Goal: Task Accomplishment & Management: Manage account settings

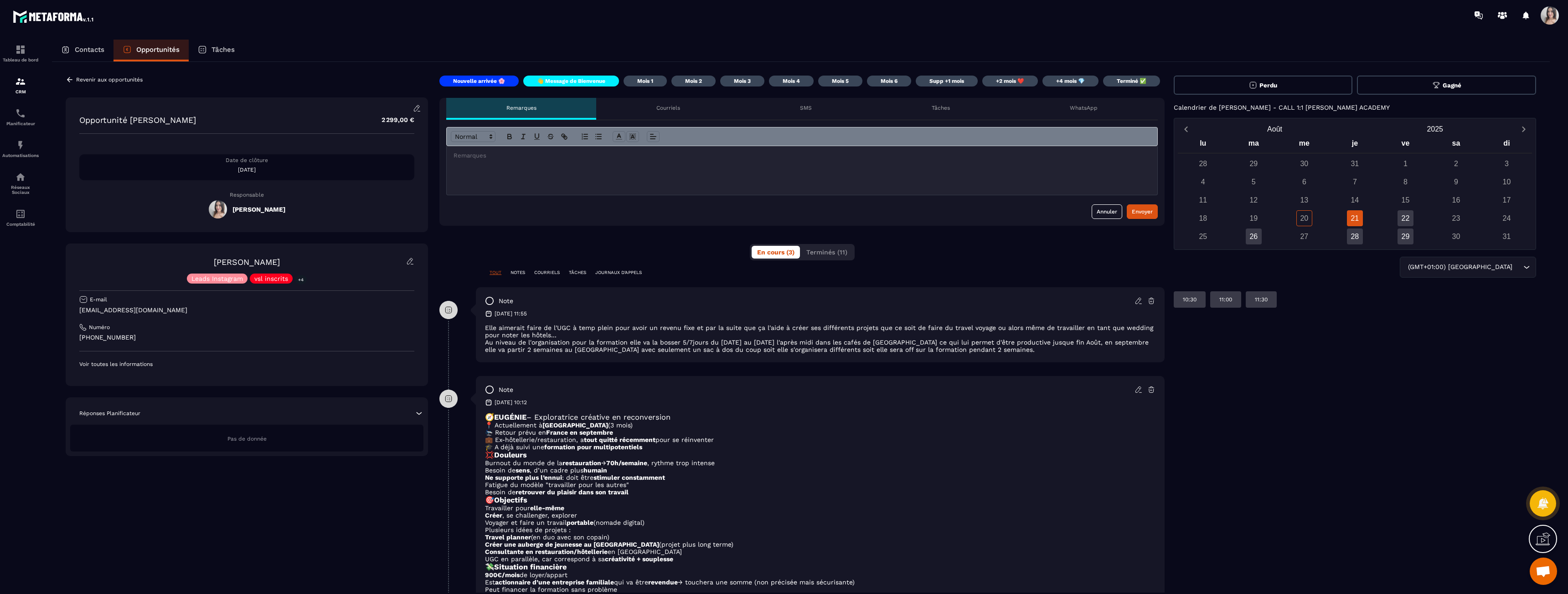
click at [1446, 86] on span "Gagné" at bounding box center [1452, 86] width 19 height 7
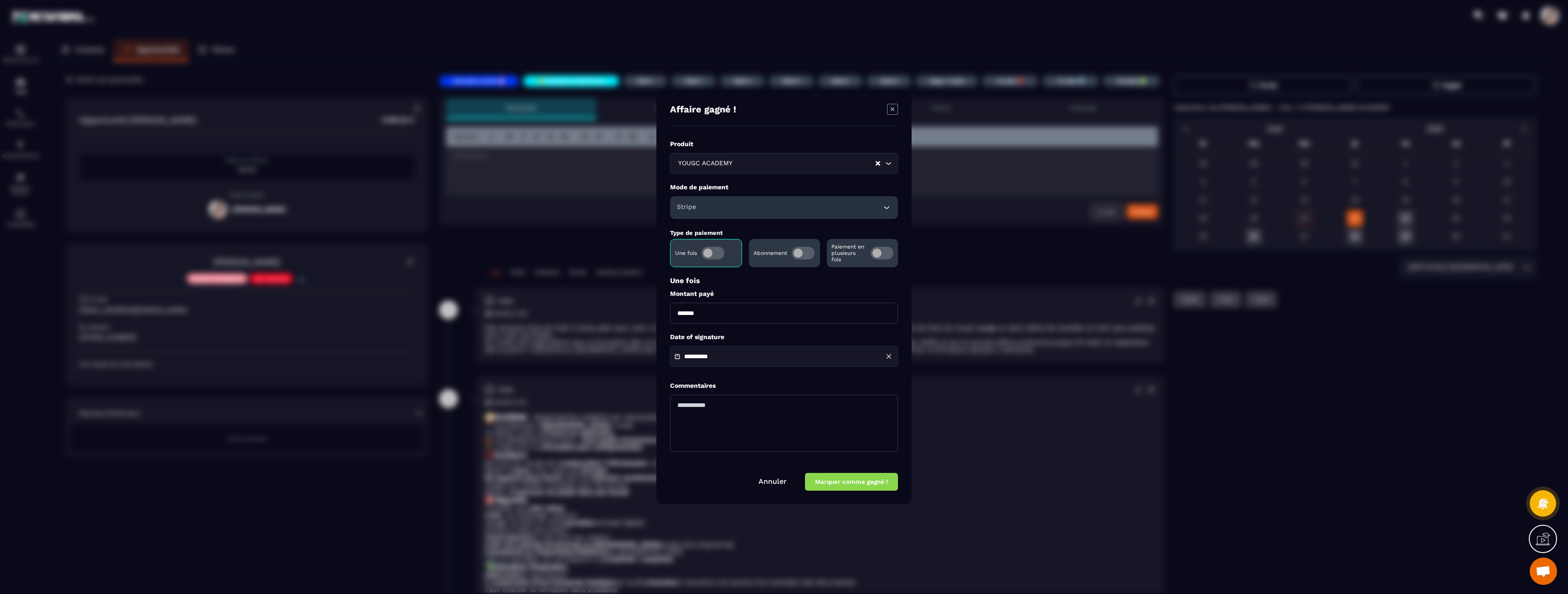
click at [710, 412] on textarea "Modal window" at bounding box center [784, 423] width 228 height 57
click at [833, 480] on button "Marquer comme gagné !" at bounding box center [851, 482] width 93 height 18
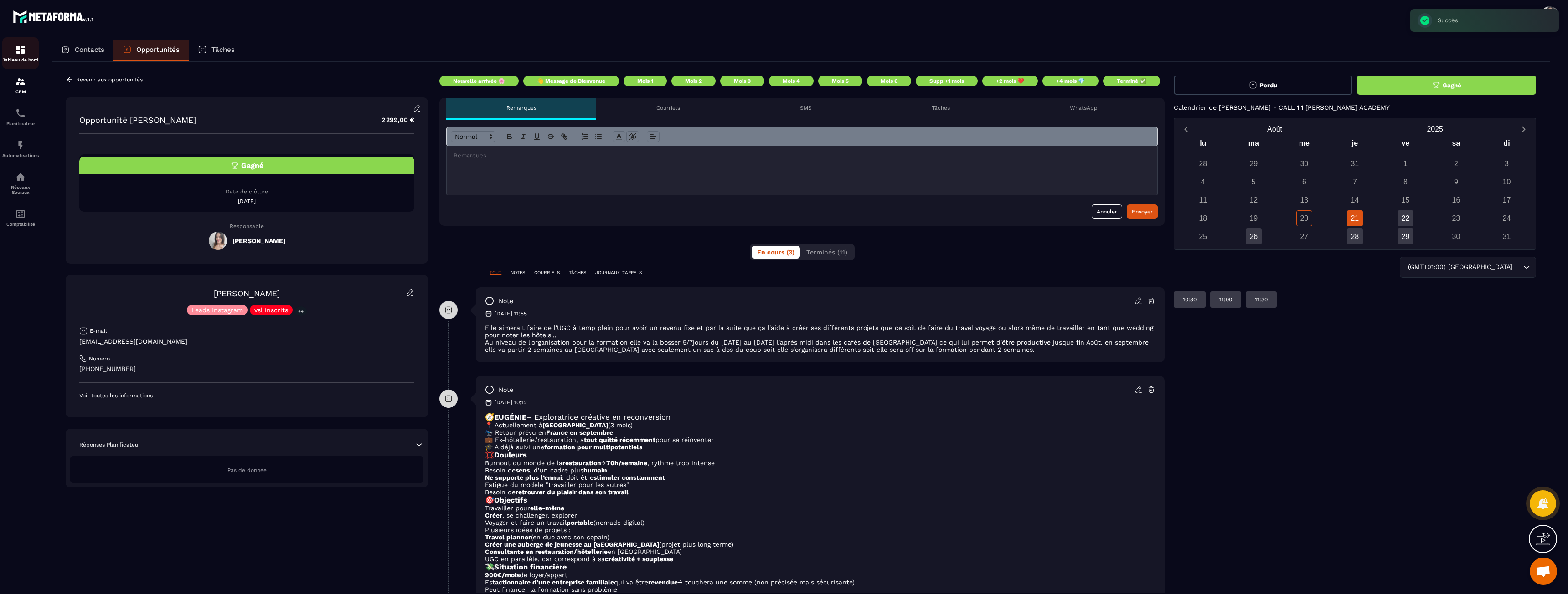
click at [37, 49] on div "Tableau de bord" at bounding box center [20, 53] width 36 height 18
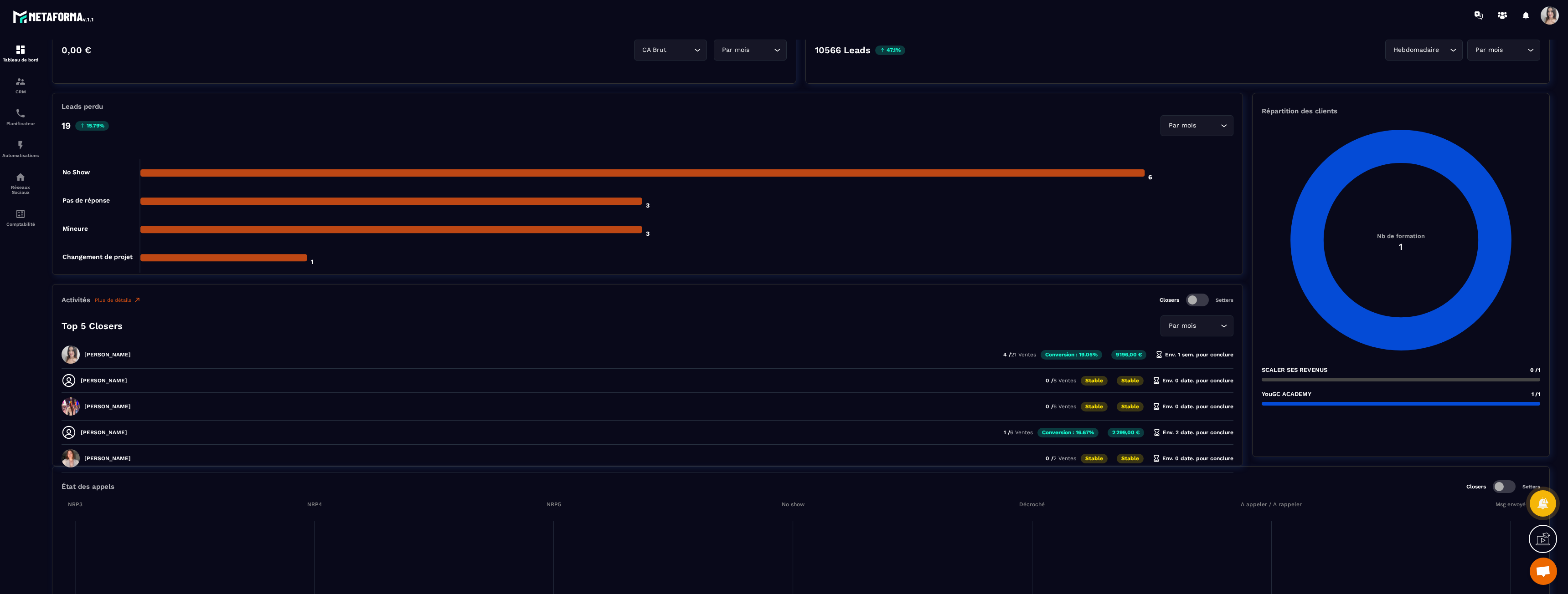
scroll to position [228, 0]
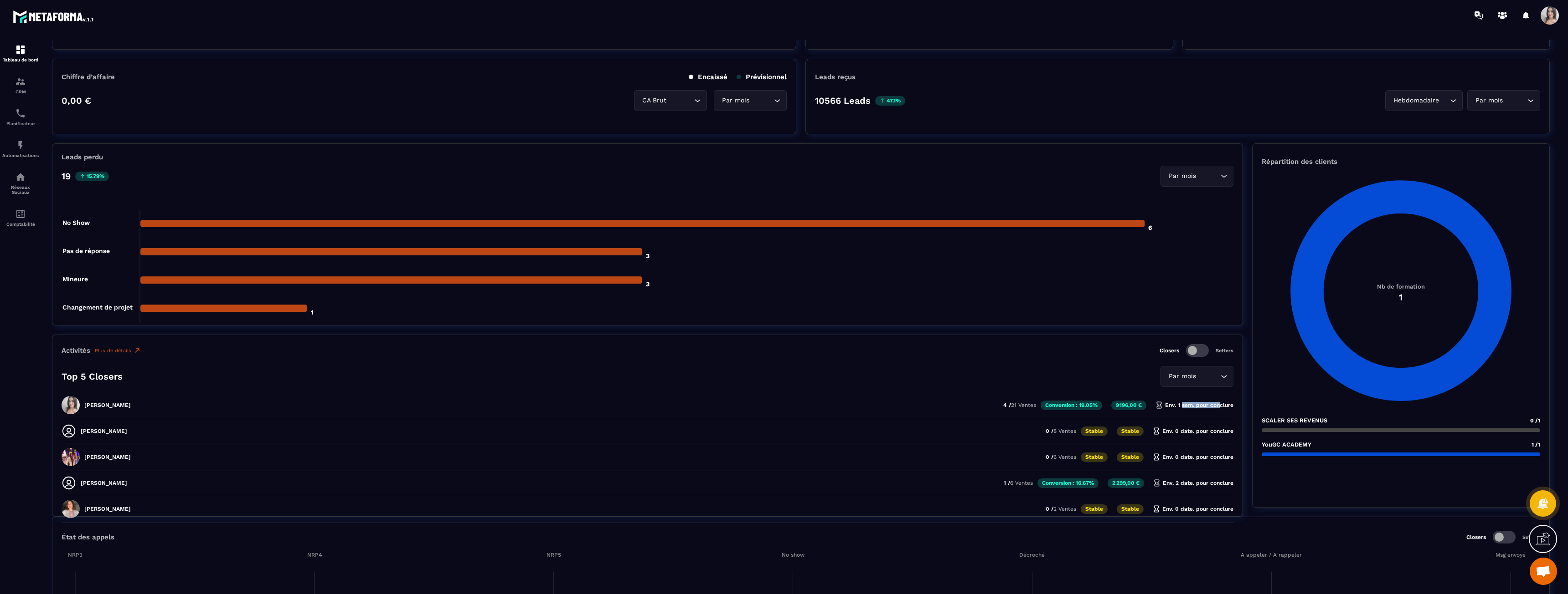
drag, startPoint x: 1180, startPoint y: 412, endPoint x: 1217, endPoint y: 410, distance: 37.1
click at [1217, 424] on div "[PERSON_NAME] 4 / 21 Ventes Conversion : 19.05% 9 196,00 € Env. 1 sem. pour con…" at bounding box center [647, 433] width 1172 height 19
drag, startPoint x: 1217, startPoint y: 410, endPoint x: 1172, endPoint y: 408, distance: 45.0
click at [1172, 424] on div "[PERSON_NAME] 4 / 21 Ventes Conversion : 19.05% 9 196,00 € Env. 1 sem. pour con…" at bounding box center [647, 433] width 1172 height 19
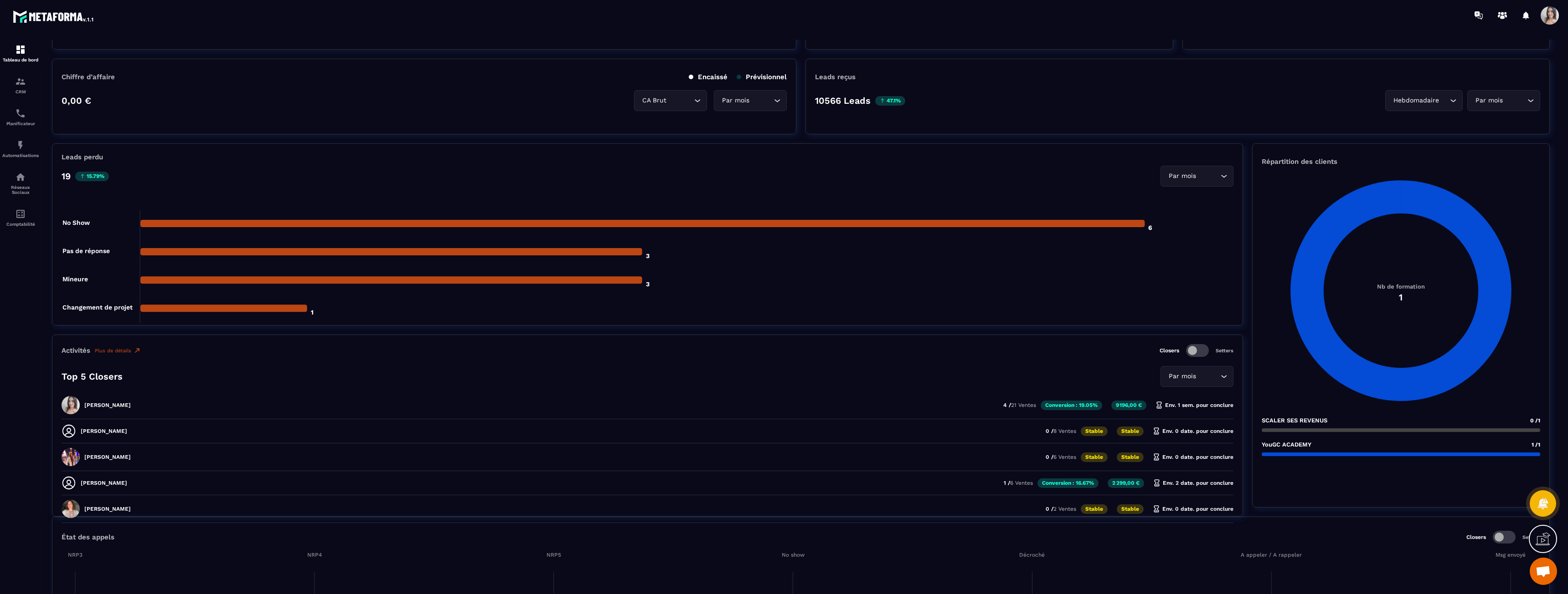
click at [1172, 408] on p "Env. 1 sem. pour conclure" at bounding box center [1194, 405] width 78 height 7
drag, startPoint x: 1083, startPoint y: 408, endPoint x: 1044, endPoint y: 407, distance: 39.0
click at [1045, 407] on p "Conversion : 19.05%" at bounding box center [1072, 405] width 62 height 9
click at [1044, 407] on p "Conversion : 19.05%" at bounding box center [1072, 405] width 62 height 9
drag, startPoint x: 1037, startPoint y: 405, endPoint x: 1076, endPoint y: 405, distance: 39.0
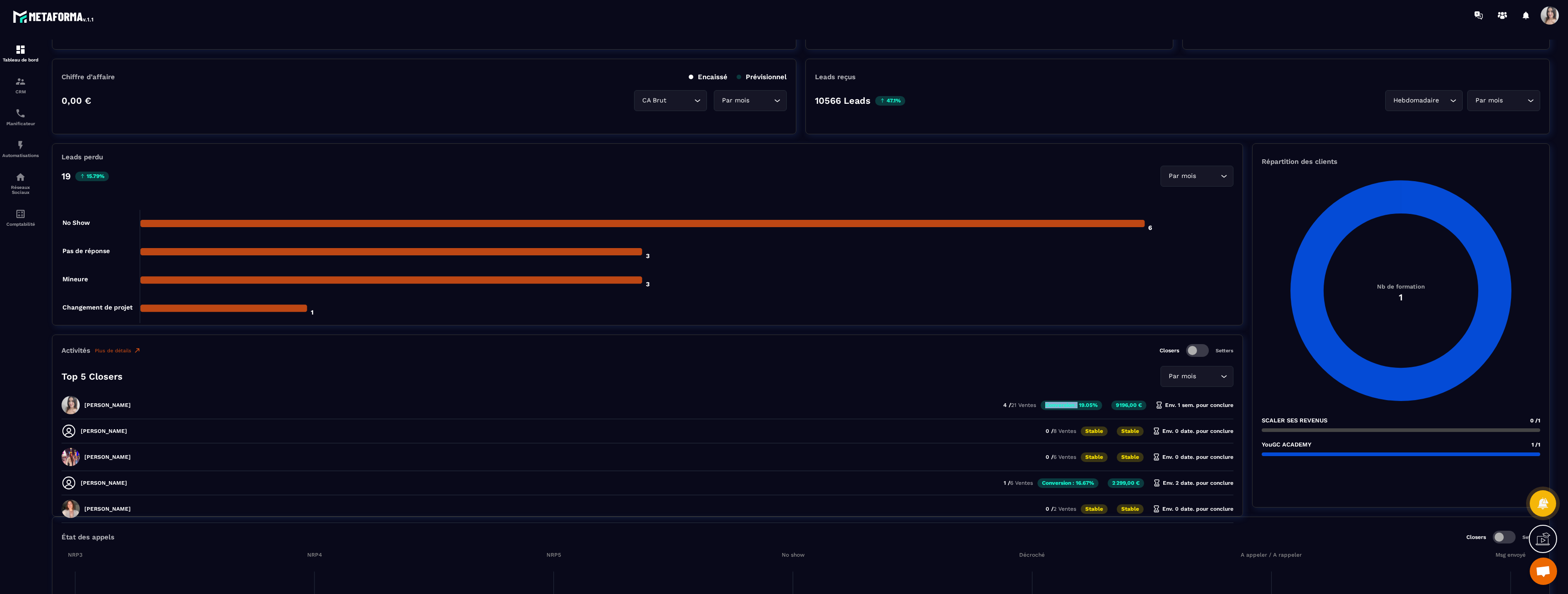
click at [1076, 424] on div "[PERSON_NAME] 4 / 21 Ventes Conversion : 19.05% 9 196,00 € Env. 1 sem. pour con…" at bounding box center [647, 433] width 1172 height 19
click at [1076, 405] on p "Conversion : 19.05%" at bounding box center [1072, 405] width 62 height 9
drag, startPoint x: 1094, startPoint y: 407, endPoint x: 1001, endPoint y: 402, distance: 93.1
click at [1001, 424] on div "[PERSON_NAME] 4 / 21 Ventes Conversion : 19.05% 9 196,00 € Env. 1 sem. pour con…" at bounding box center [647, 433] width 1172 height 19
click at [1003, 402] on p "4 / 21 Ventes" at bounding box center [1019, 405] width 33 height 6
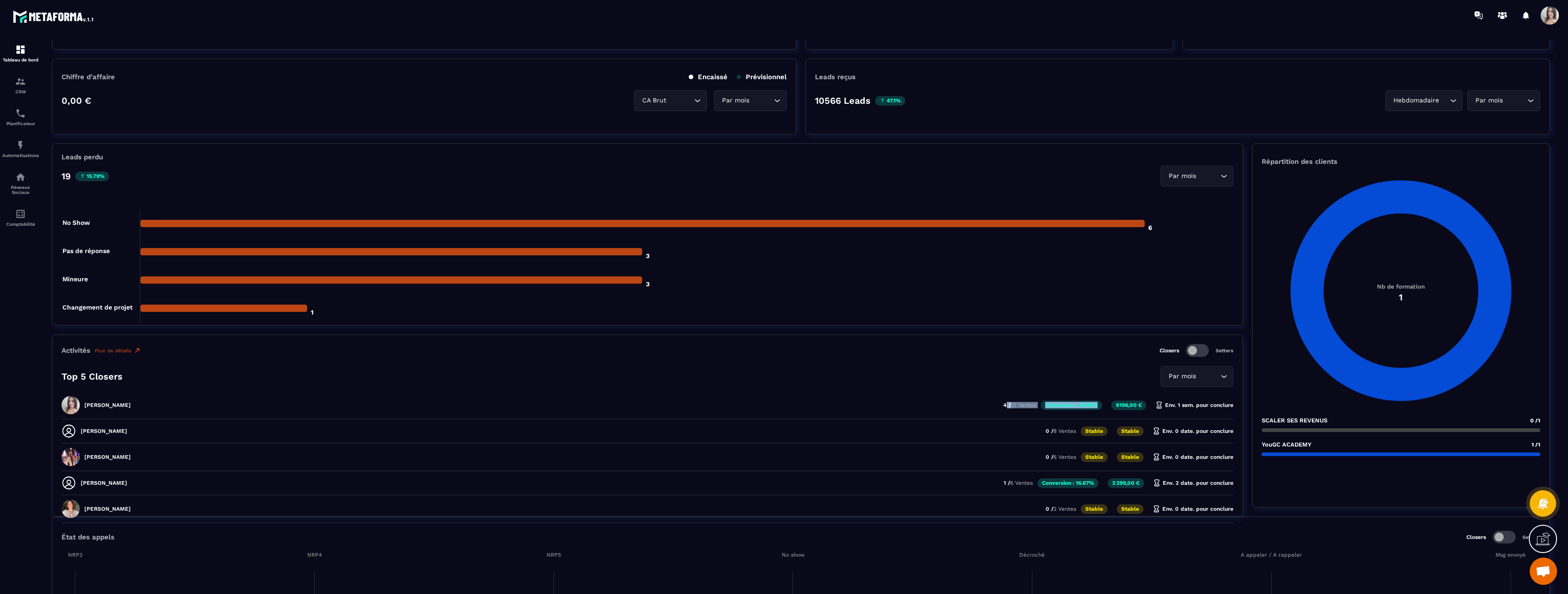
drag, startPoint x: 1001, startPoint y: 402, endPoint x: 1091, endPoint y: 411, distance: 90.4
click at [1091, 424] on div "[PERSON_NAME] 4 / 21 Ventes Conversion : 19.05% 9 196,00 € Env. 1 sem. pour con…" at bounding box center [647, 433] width 1172 height 19
click at [1100, 424] on div "[PERSON_NAME] 4 / 21 Ventes Conversion : 19.05% 9 196,00 € Env. 1 sem. pour con…" at bounding box center [647, 433] width 1172 height 19
drag, startPoint x: 1097, startPoint y: 406, endPoint x: 996, endPoint y: 403, distance: 101.0
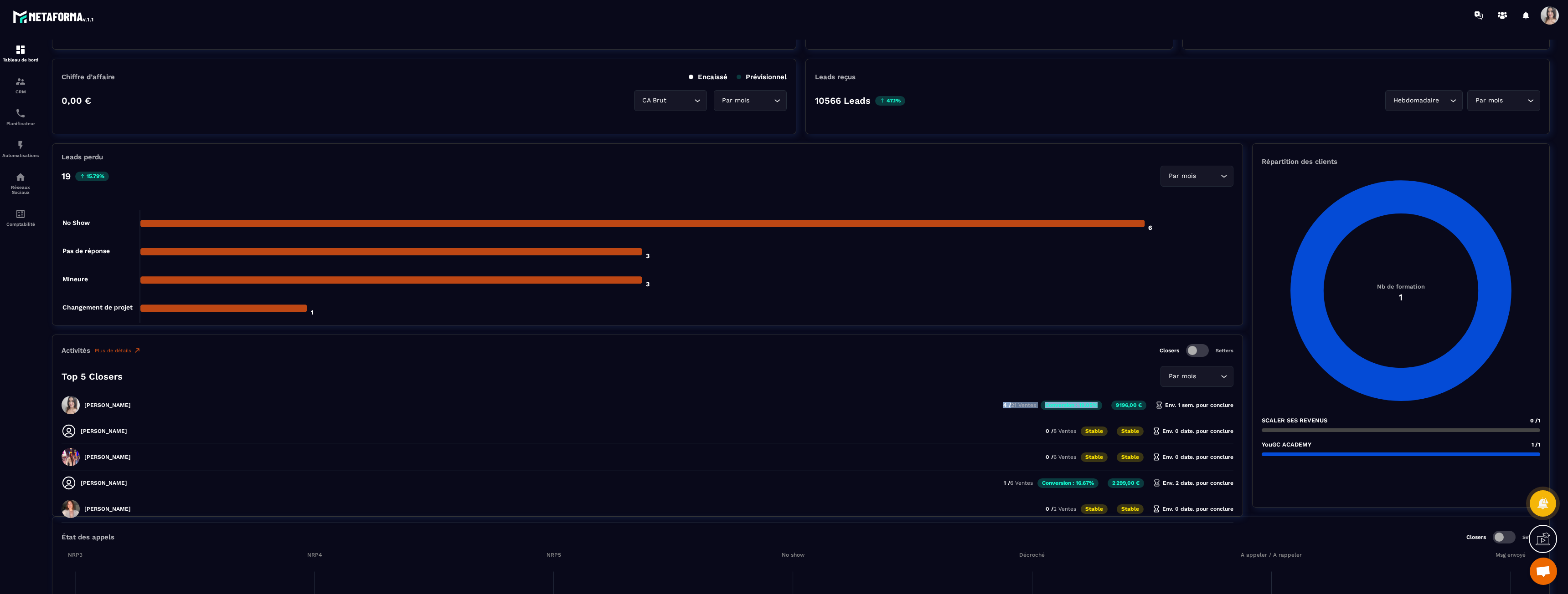
click at [996, 424] on div "[PERSON_NAME] 4 / 21 Ventes Conversion : 19.05% 9 196,00 € Env. 1 sem. pour con…" at bounding box center [647, 433] width 1172 height 19
drag, startPoint x: 1001, startPoint y: 406, endPoint x: 1137, endPoint y: 402, distance: 136.1
click at [1137, 424] on div "[PERSON_NAME] 4 / 21 Ventes Conversion : 19.05% 9 196,00 € Env. 1 sem. pour con…" at bounding box center [647, 433] width 1172 height 19
click at [1137, 402] on p "9 196,00 €" at bounding box center [1128, 405] width 35 height 9
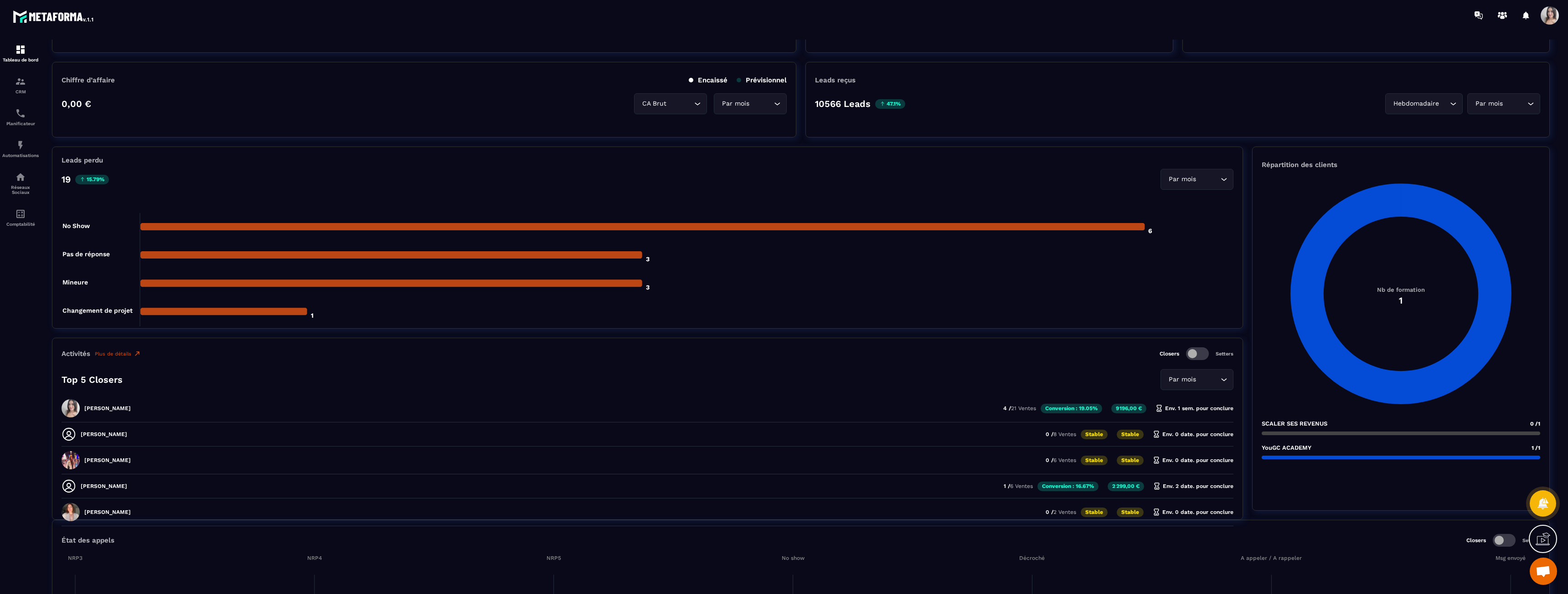
scroll to position [273, 0]
